Goal: Task Accomplishment & Management: Complete application form

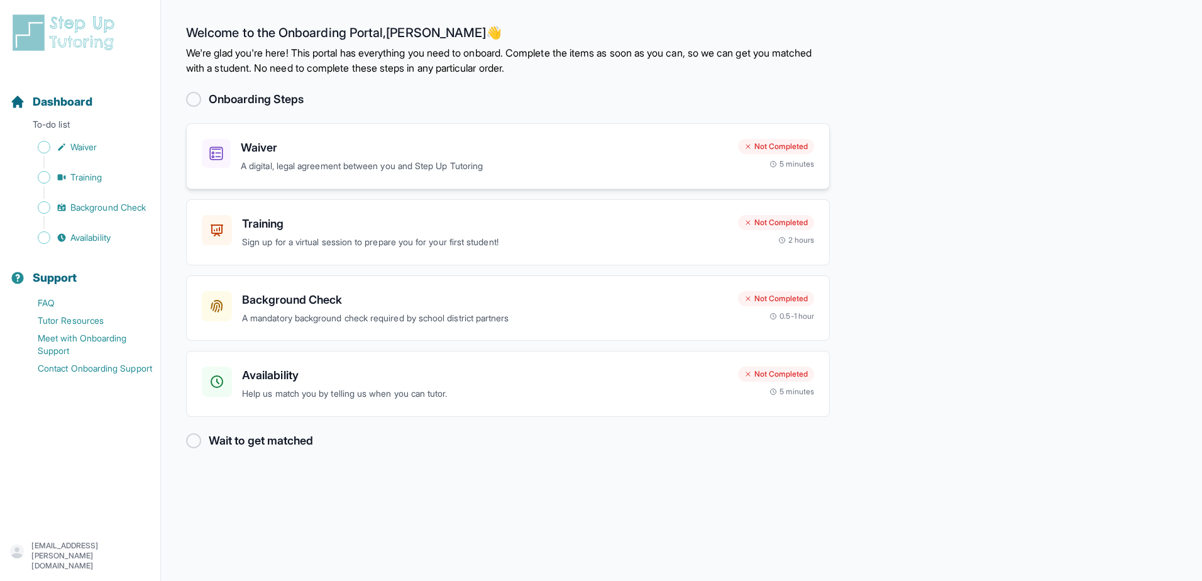
click at [310, 156] on h3 "Waiver" at bounding box center [484, 148] width 487 height 18
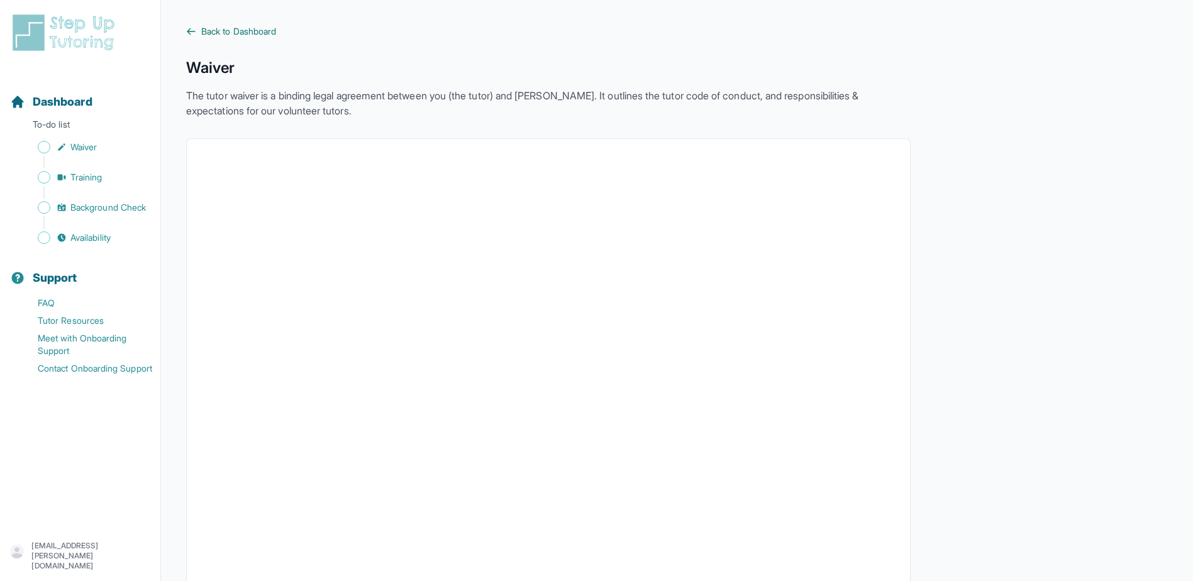
click at [230, 30] on span "Back to Dashboard" at bounding box center [238, 31] width 75 height 13
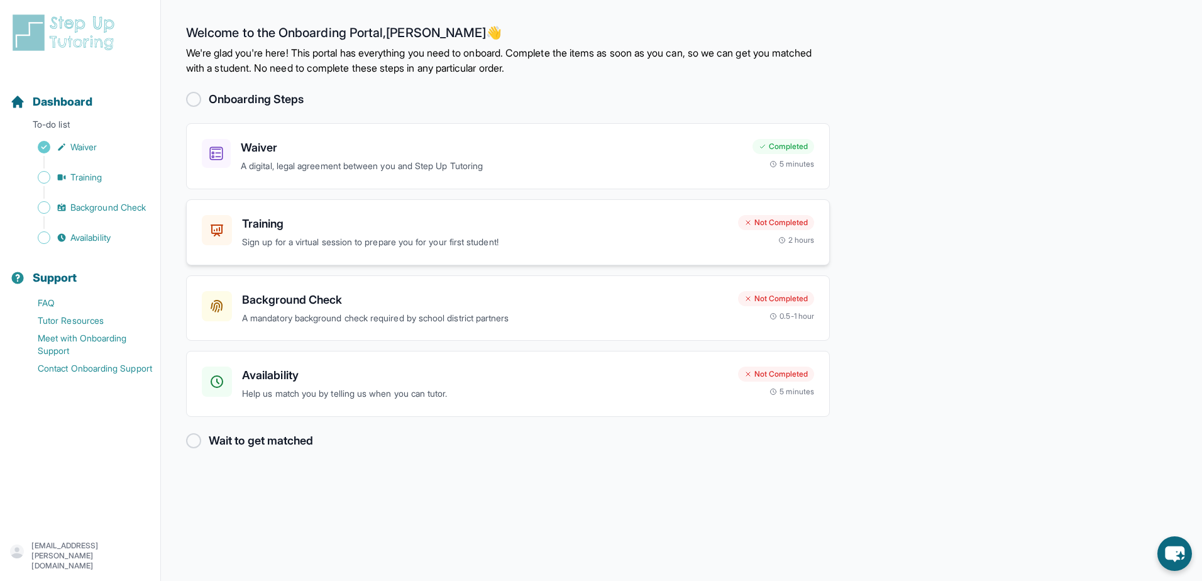
click at [500, 241] on p "Sign up for a virtual session to prepare you for your first student!" at bounding box center [485, 242] width 486 height 14
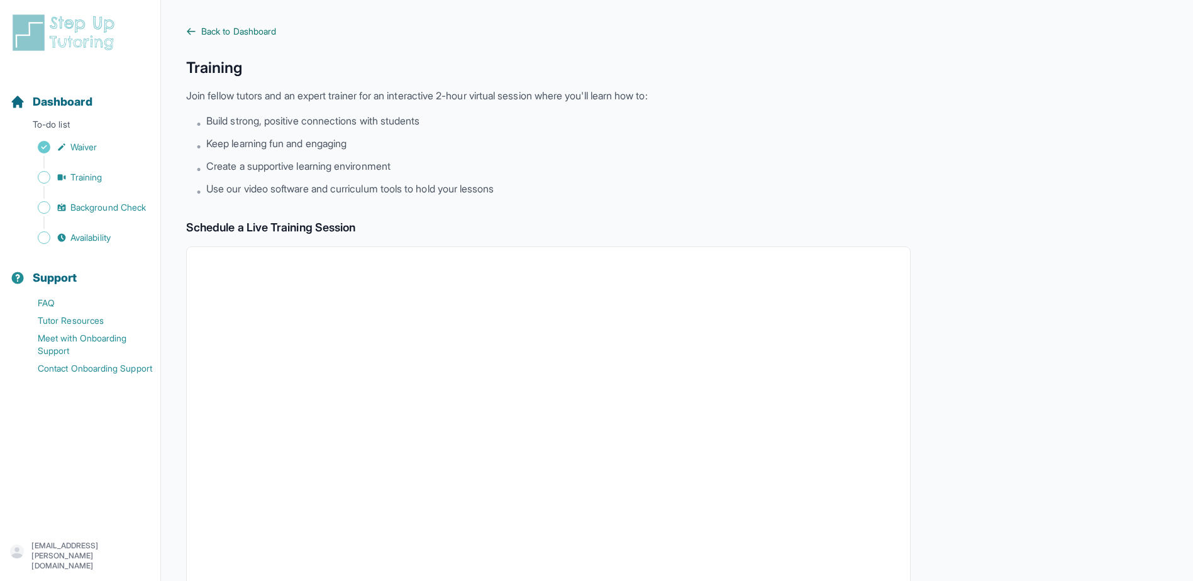
click at [220, 31] on span "Back to Dashboard" at bounding box center [238, 31] width 75 height 13
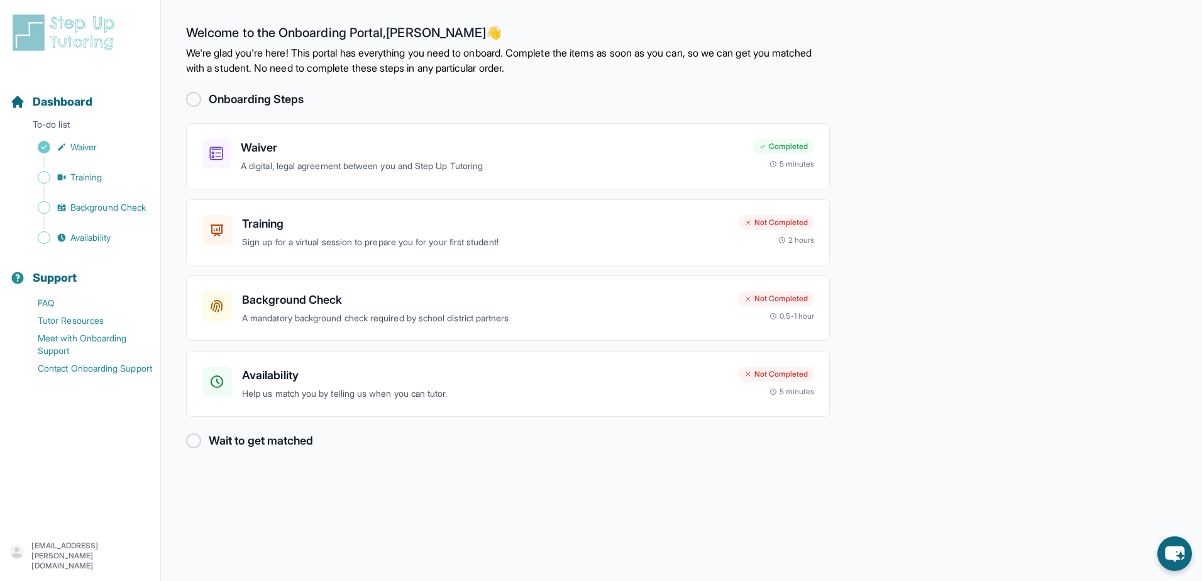
drag, startPoint x: 494, startPoint y: 514, endPoint x: 494, endPoint y: 501, distance: 12.6
click at [492, 509] on main "Welcome to the Onboarding Portal, Kerstin 👋 We're glad you're here! This portal…" at bounding box center [681, 290] width 1041 height 581
click at [318, 313] on p "A mandatory background check required by school district partners" at bounding box center [485, 318] width 486 height 14
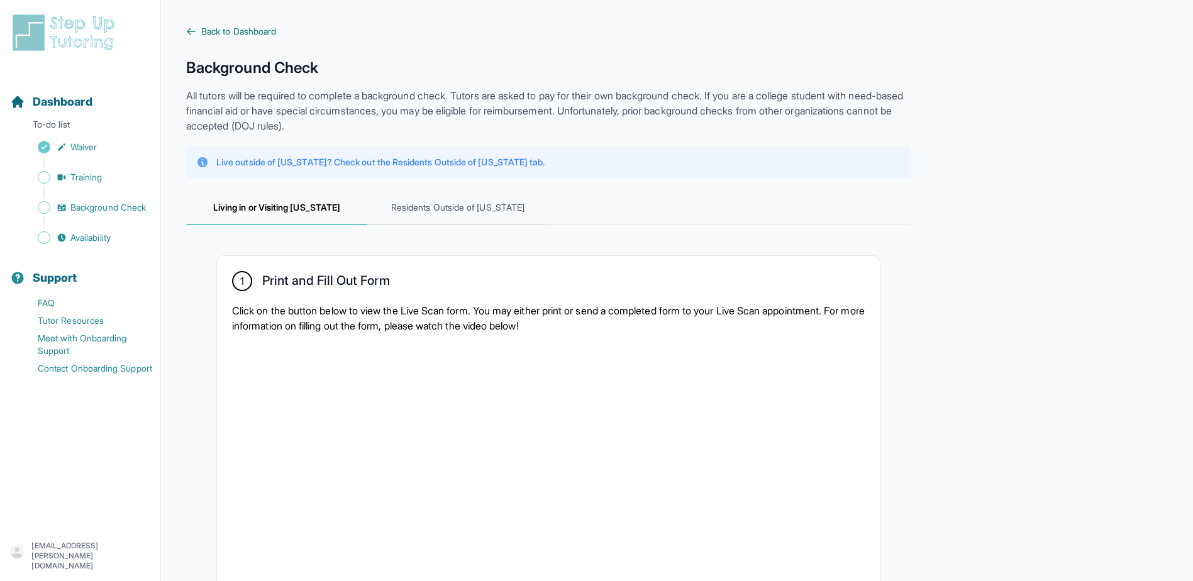
click at [223, 31] on span "Back to Dashboard" at bounding box center [238, 31] width 75 height 13
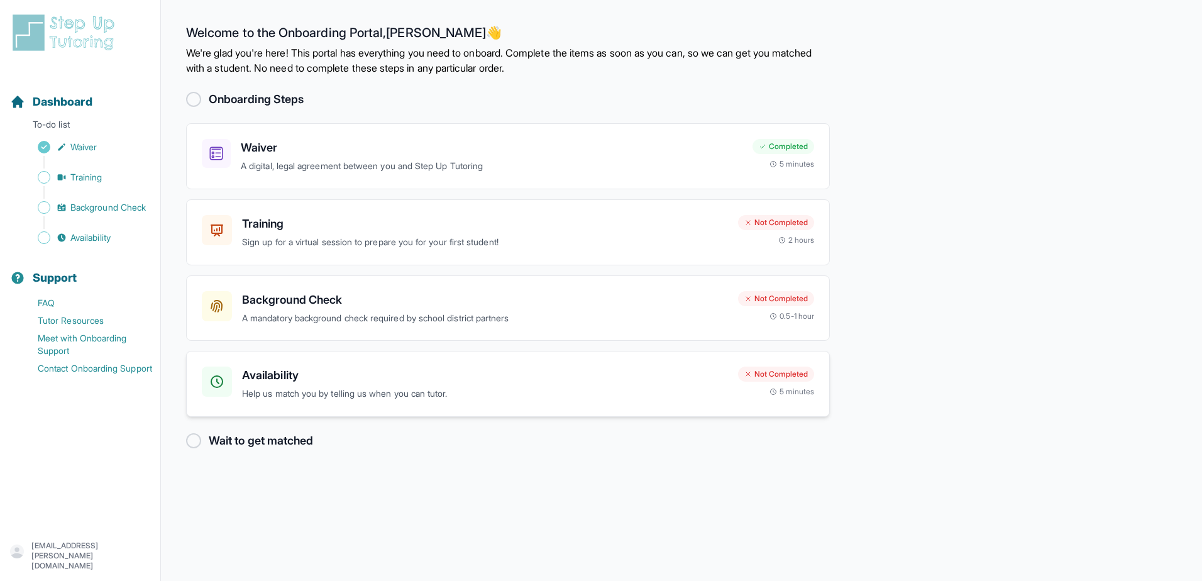
click at [285, 392] on p "Help us match you by telling us when you can tutor." at bounding box center [485, 394] width 486 height 14
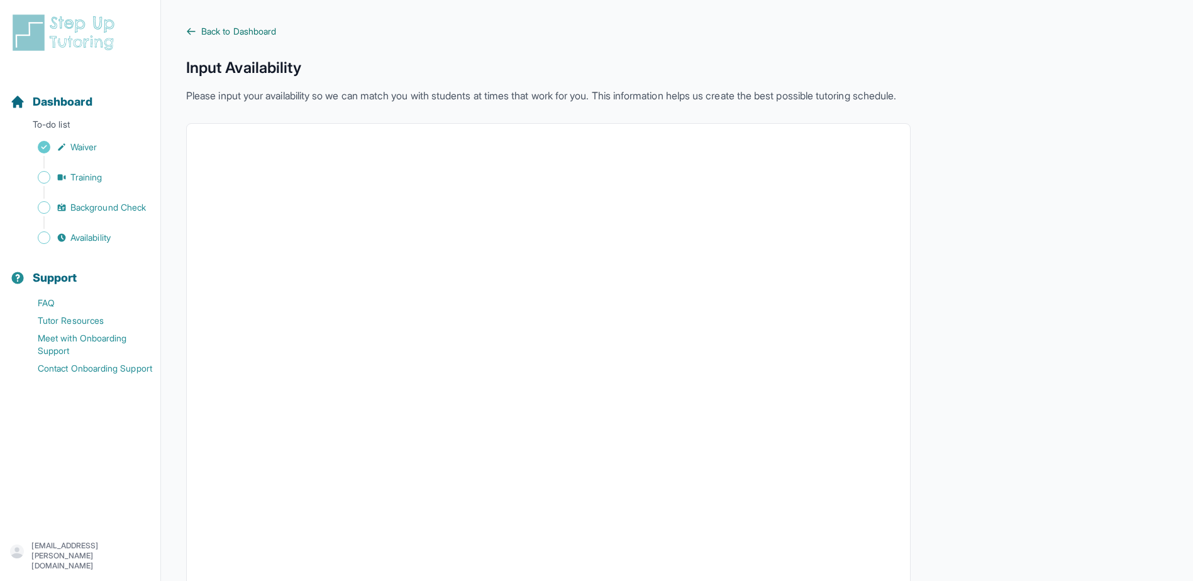
click at [215, 34] on span "Back to Dashboard" at bounding box center [238, 31] width 75 height 13
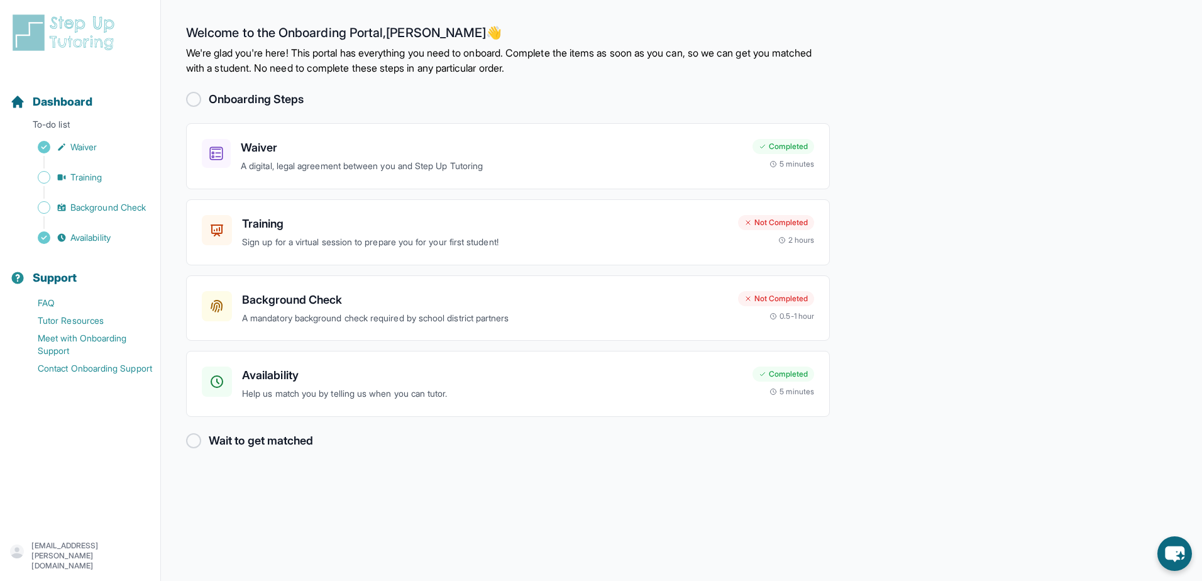
click at [195, 443] on div at bounding box center [193, 440] width 15 height 15
drag, startPoint x: 581, startPoint y: 488, endPoint x: 584, endPoint y: 480, distance: 8.8
click at [581, 483] on main "Welcome to the Onboarding Portal, Kerstin 👋 We're glad you're here! This portal…" at bounding box center [681, 290] width 1041 height 581
click at [329, 216] on h3 "Training" at bounding box center [485, 224] width 486 height 18
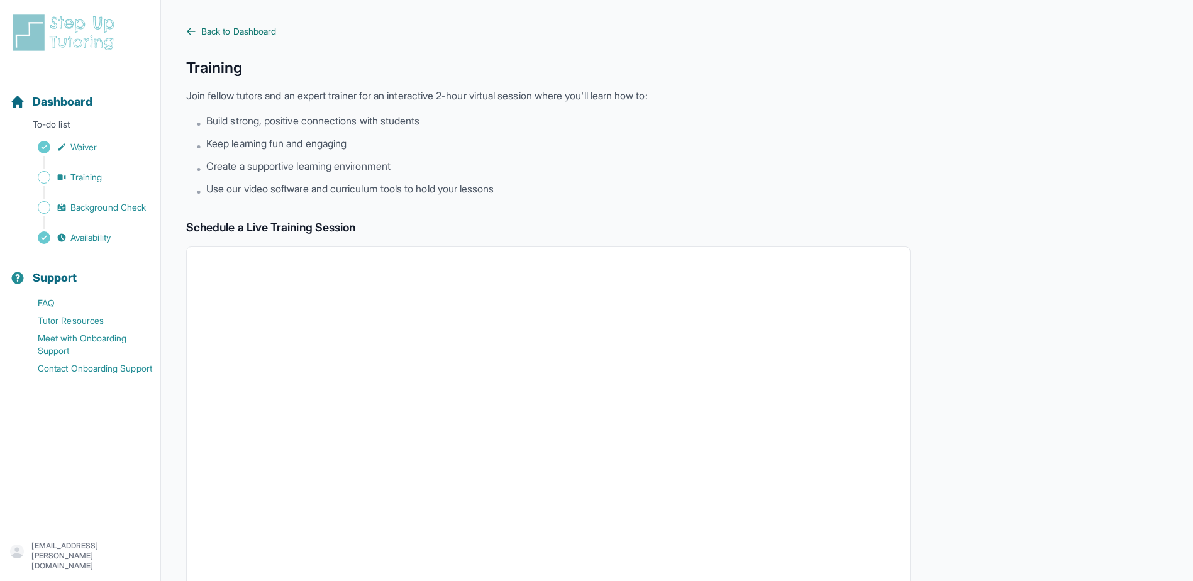
click at [213, 37] on span "Back to Dashboard" at bounding box center [238, 31] width 75 height 13
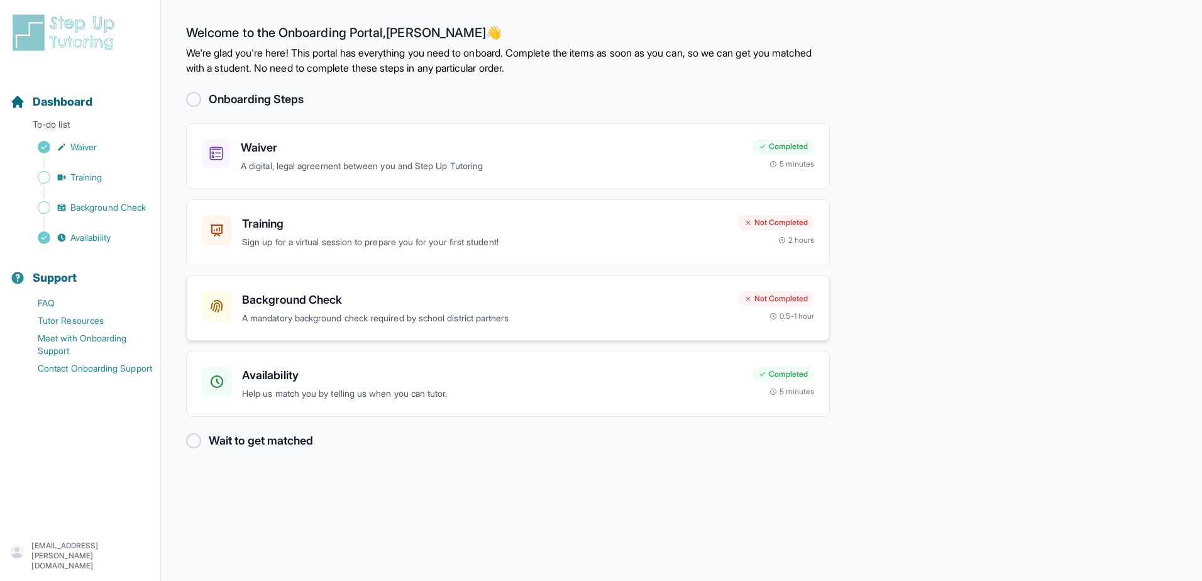
click at [324, 298] on h3 "Background Check" at bounding box center [485, 300] width 486 height 18
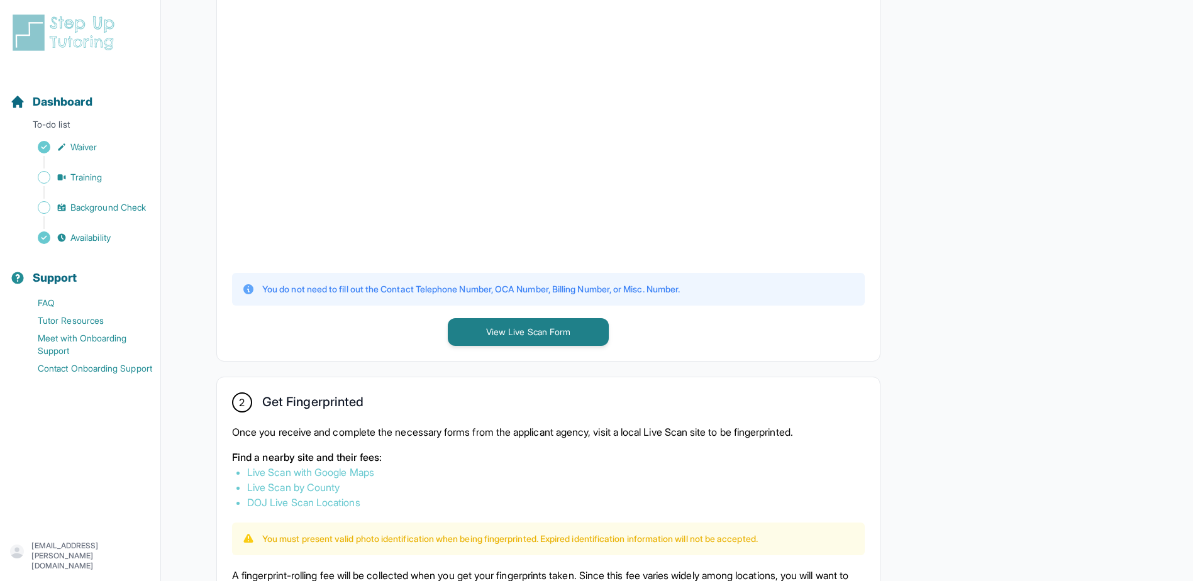
scroll to position [336, 0]
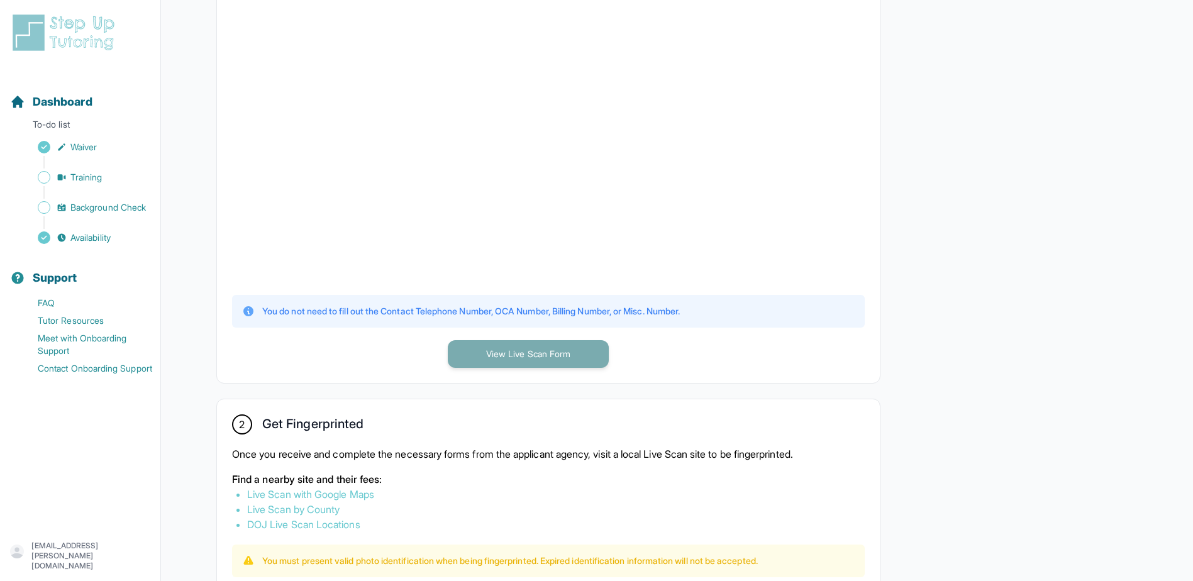
click at [575, 356] on button "View Live Scan Form" at bounding box center [528, 354] width 161 height 28
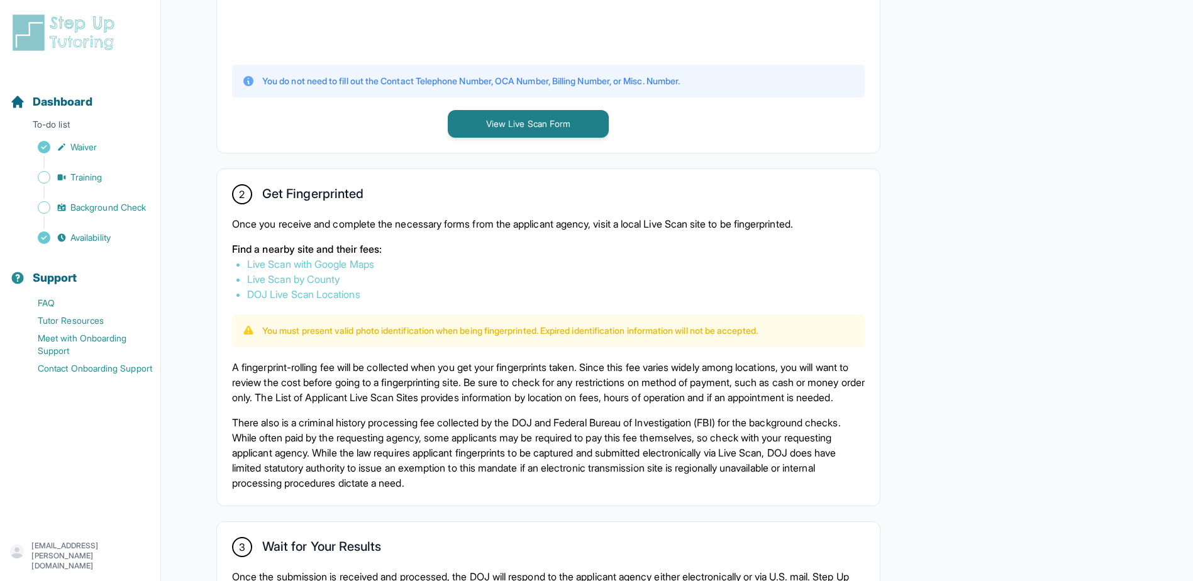
scroll to position [588, 0]
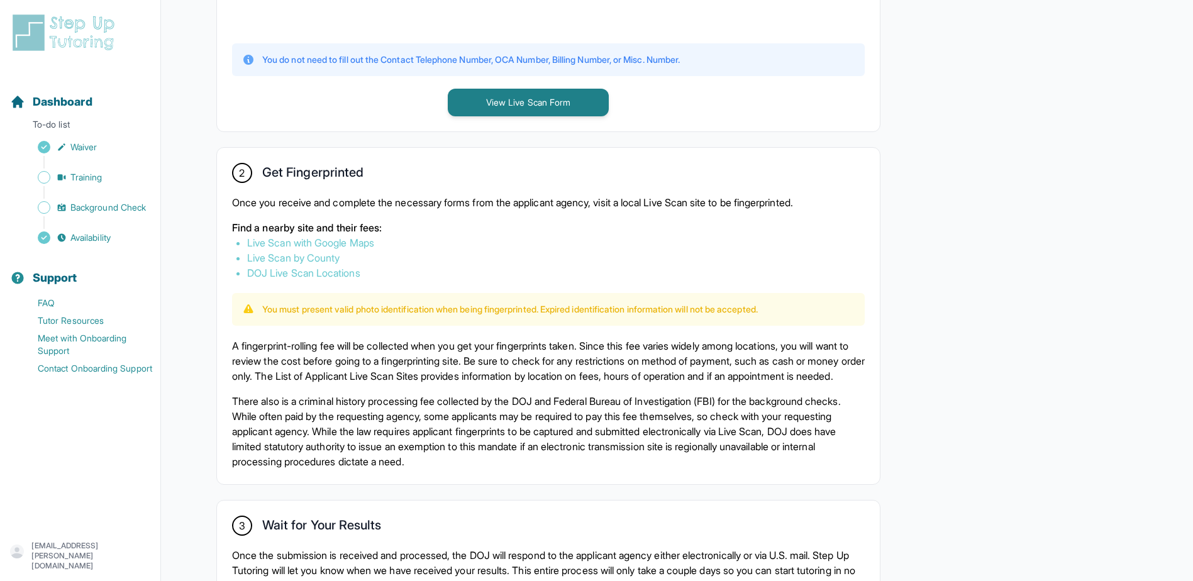
click at [285, 240] on link "Live Scan with Google Maps" at bounding box center [310, 242] width 127 height 13
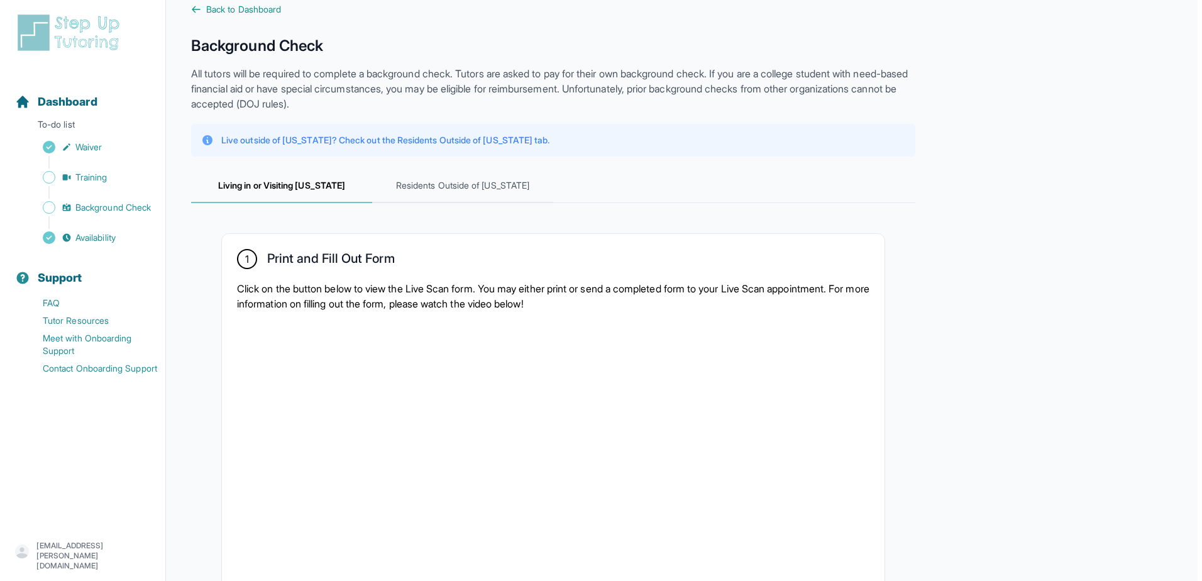
scroll to position [0, 0]
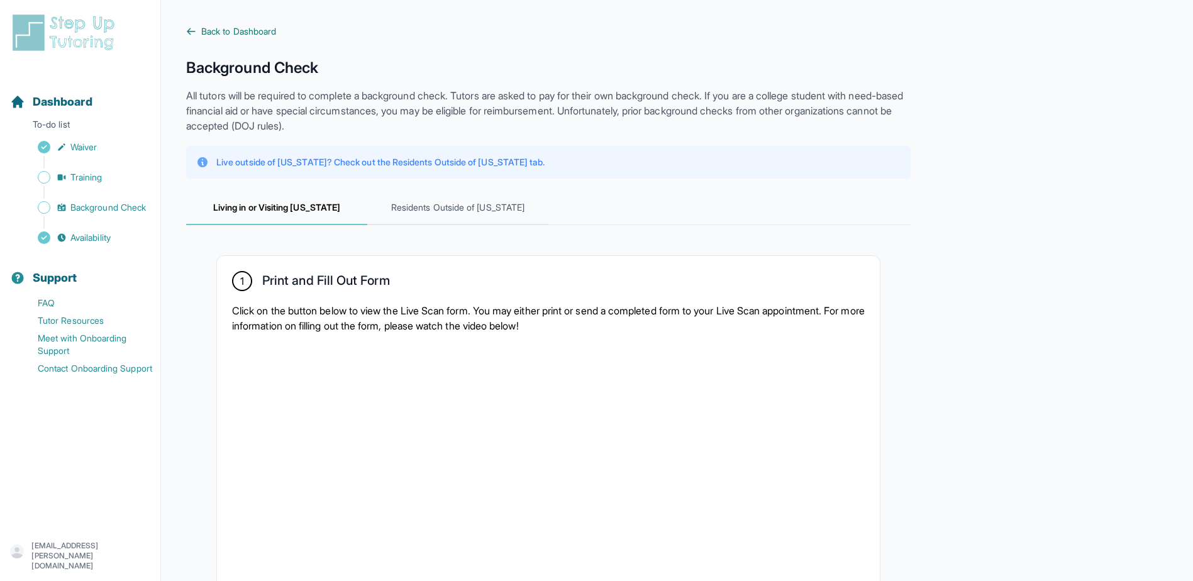
click at [240, 34] on span "Back to Dashboard" at bounding box center [238, 31] width 75 height 13
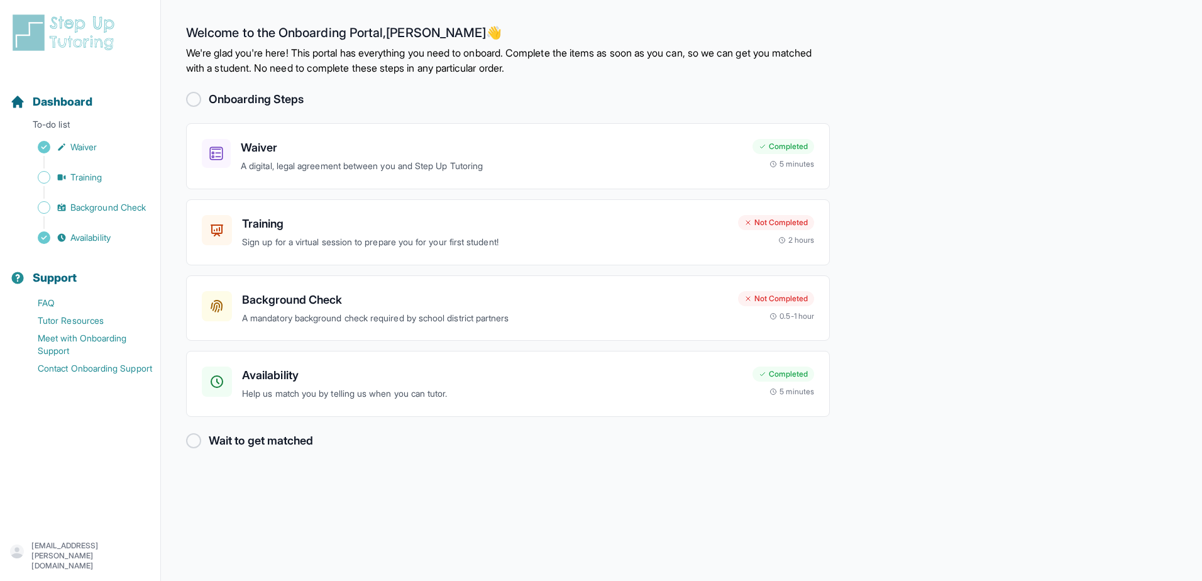
drag, startPoint x: 1151, startPoint y: 1, endPoint x: 934, endPoint y: 94, distance: 236.3
click at [934, 95] on main "Welcome to the Onboarding Portal, Kerstin 👋 We're glad you're here! This portal…" at bounding box center [681, 290] width 1041 height 581
